Goal: Information Seeking & Learning: Learn about a topic

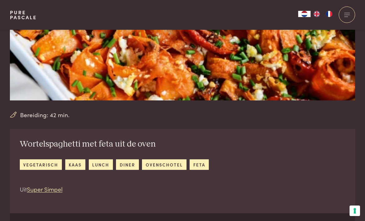
scroll to position [135, 0]
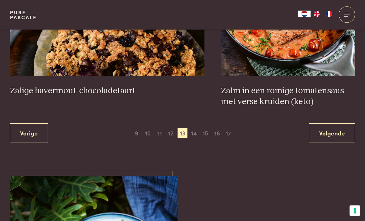
scroll to position [1147, 0]
click at [194, 131] on span "14" at bounding box center [194, 133] width 10 height 10
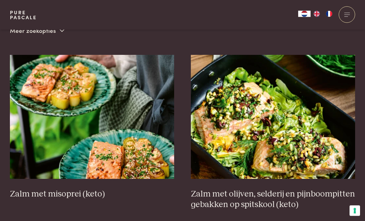
scroll to position [208, 0]
click at [146, 162] on img at bounding box center [92, 117] width 165 height 124
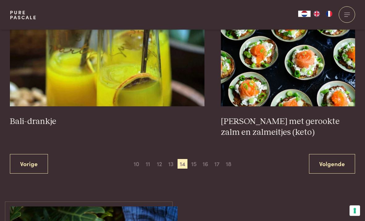
scroll to position [1117, 0]
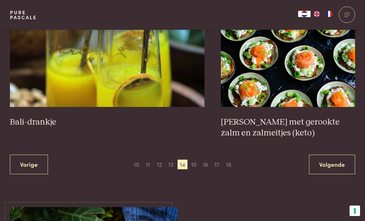
click at [198, 161] on span "15" at bounding box center [194, 165] width 10 height 10
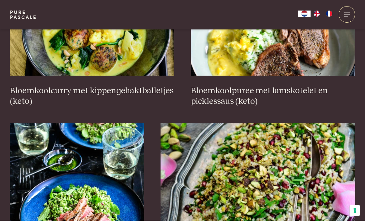
scroll to position [311, 0]
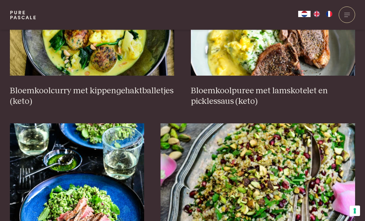
click at [147, 90] on h3 "Bloemkoolcurry met kippengehaktballetjes (keto)" at bounding box center [92, 95] width 165 height 21
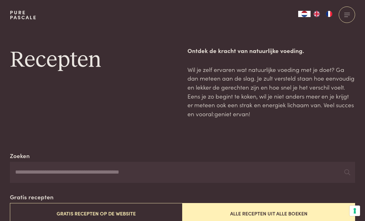
scroll to position [331, 0]
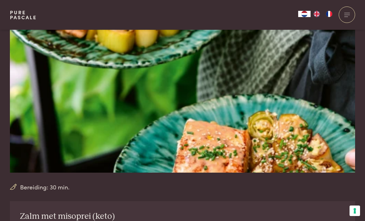
scroll to position [57, 0]
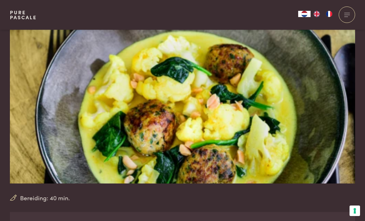
scroll to position [53, 0]
